Goal: Task Accomplishment & Management: Use online tool/utility

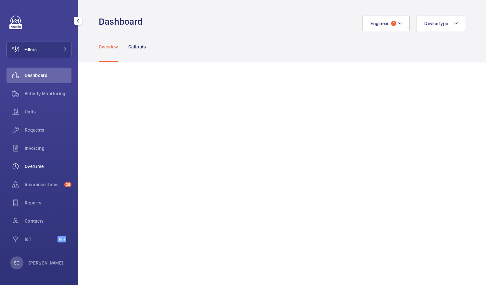
scroll to position [158, 0]
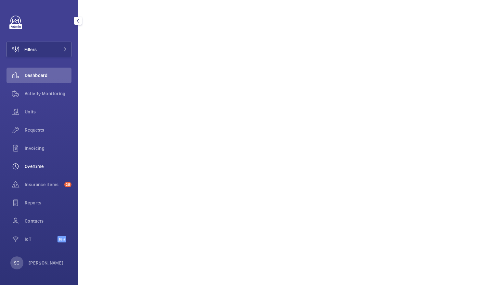
click at [40, 164] on span "Overtime" at bounding box center [48, 166] width 47 height 6
